Goal: Information Seeking & Learning: Learn about a topic

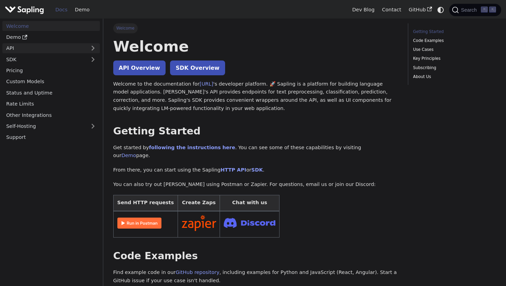
click at [36, 46] on link "API" at bounding box center [44, 48] width 84 height 10
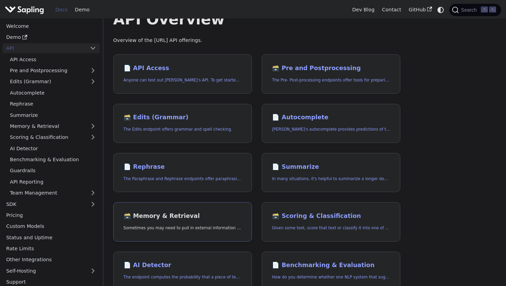
scroll to position [29, 0]
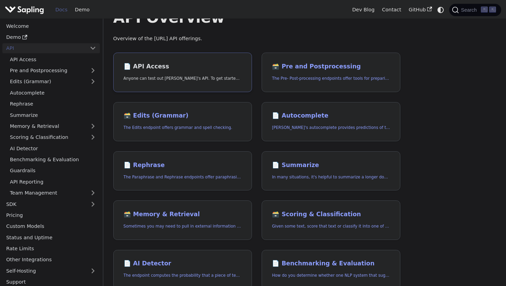
click at [154, 66] on h2 "📄️ API Access" at bounding box center [183, 67] width 118 height 8
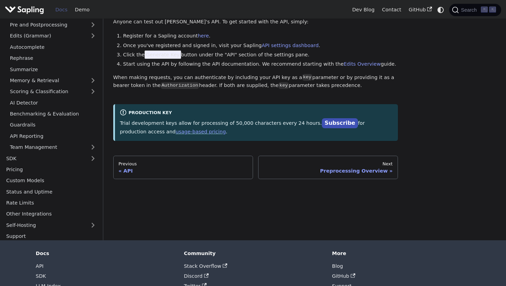
scroll to position [74, 0]
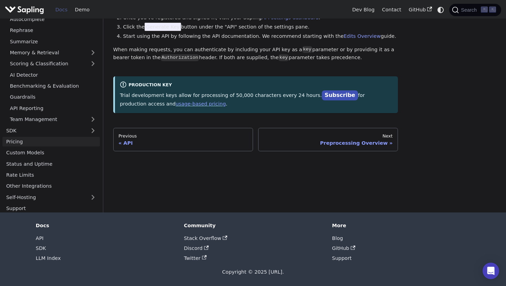
click at [38, 142] on link "Pricing" at bounding box center [50, 142] width 97 height 10
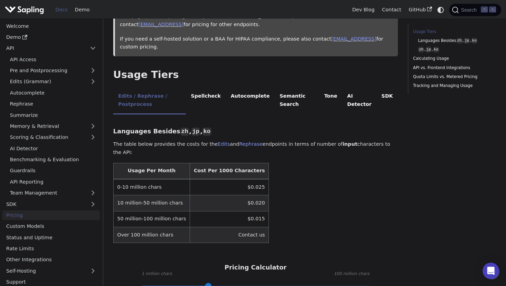
scroll to position [86, 0]
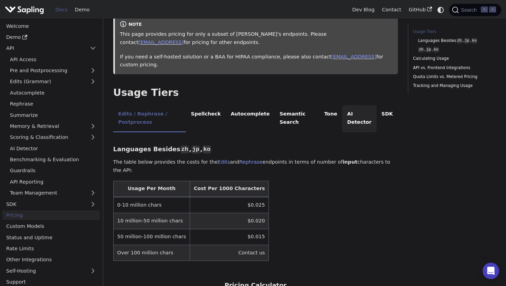
click at [351, 118] on li "AI Detector" at bounding box center [359, 118] width 34 height 27
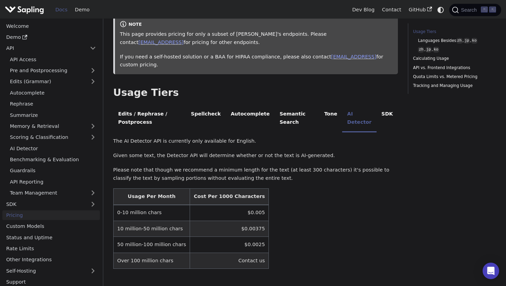
click at [147, 213] on td "0-10 million chars" at bounding box center [151, 213] width 76 height 16
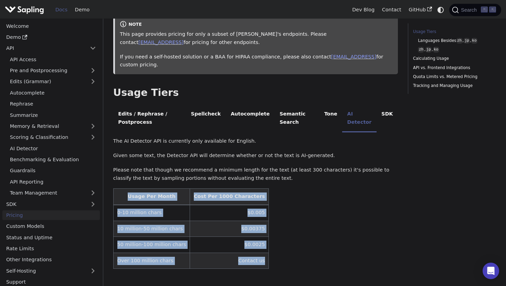
drag, startPoint x: 125, startPoint y: 197, endPoint x: 251, endPoint y: 258, distance: 139.8
click at [251, 258] on table "Usage Per Month Cost Per 1000 Characters 0-10 million chars $0.005 10 million-5…" at bounding box center [255, 229] width 285 height 81
copy table "Usage Per Month Cost Per 1000 Characters 0-10 million chars $0.005 10 million-5…"
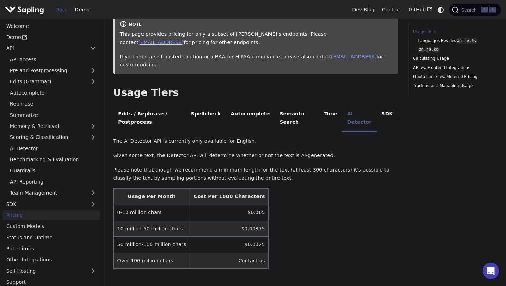
click at [193, 217] on td "$0.005" at bounding box center [229, 213] width 79 height 16
click at [122, 196] on th "Usage Per Month" at bounding box center [151, 197] width 76 height 16
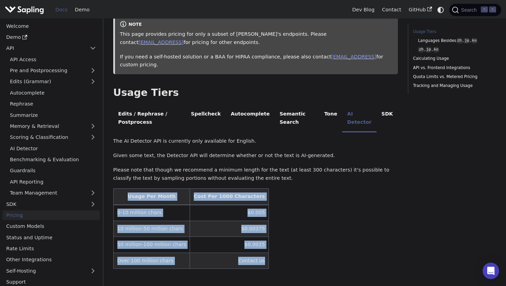
drag, startPoint x: 115, startPoint y: 192, endPoint x: 261, endPoint y: 262, distance: 162.6
click at [261, 262] on table "Usage Per Month Cost Per 1000 Characters 0-10 million chars $0.005 10 million-5…" at bounding box center [255, 229] width 285 height 81
copy table "Usage Per Month Cost Per 1000 Characters 0-10 million chars $0.005 10 million-5…"
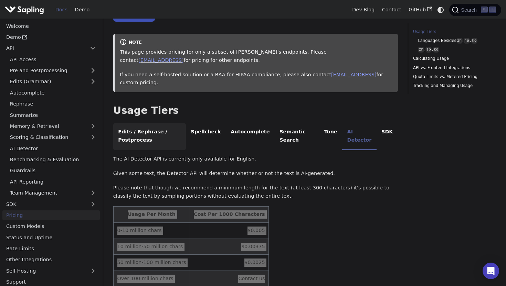
scroll to position [0, 0]
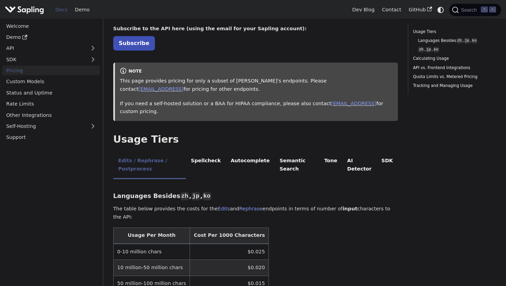
scroll to position [38, 0]
